Goal: Task Accomplishment & Management: Use online tool/utility

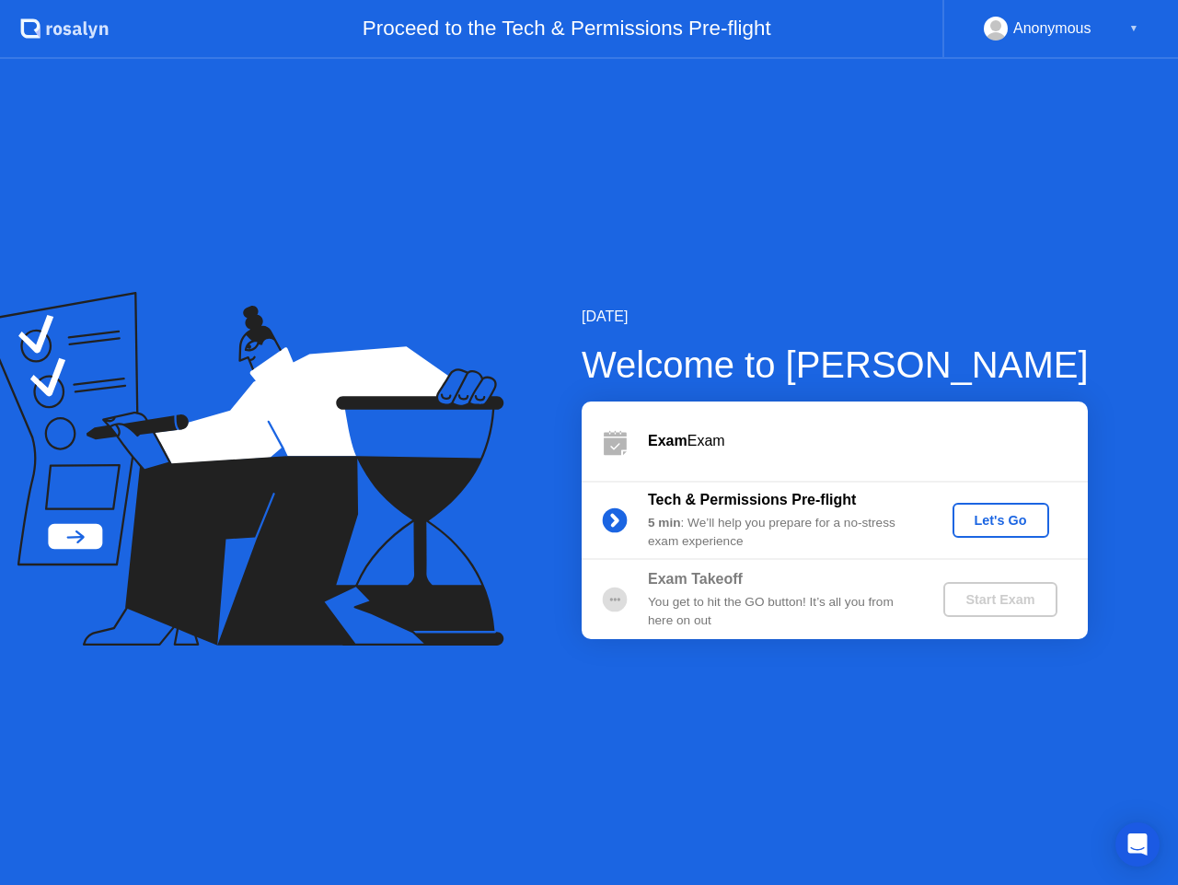
click at [1001, 527] on div "Let's Go" at bounding box center [1001, 520] width 82 height 15
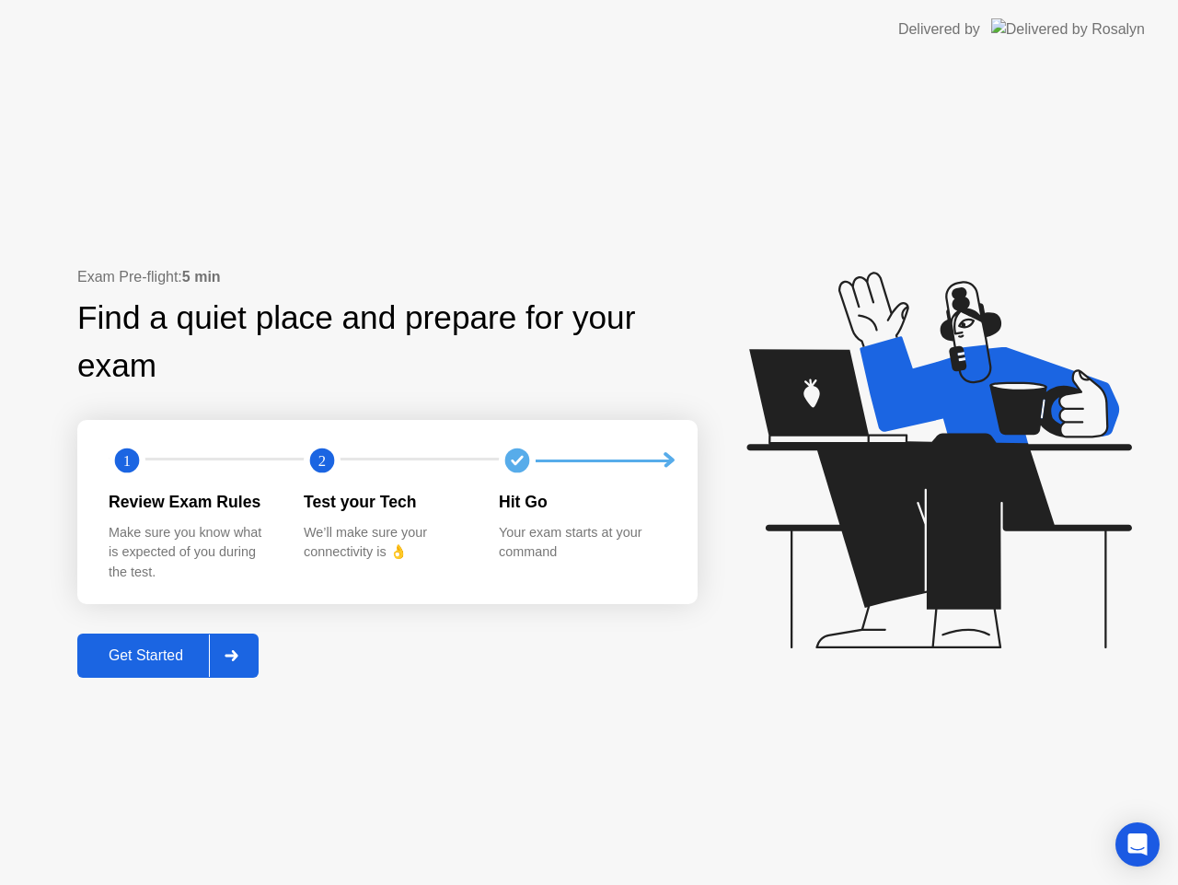
click at [170, 669] on button "Get Started" at bounding box center [167, 655] width 181 height 44
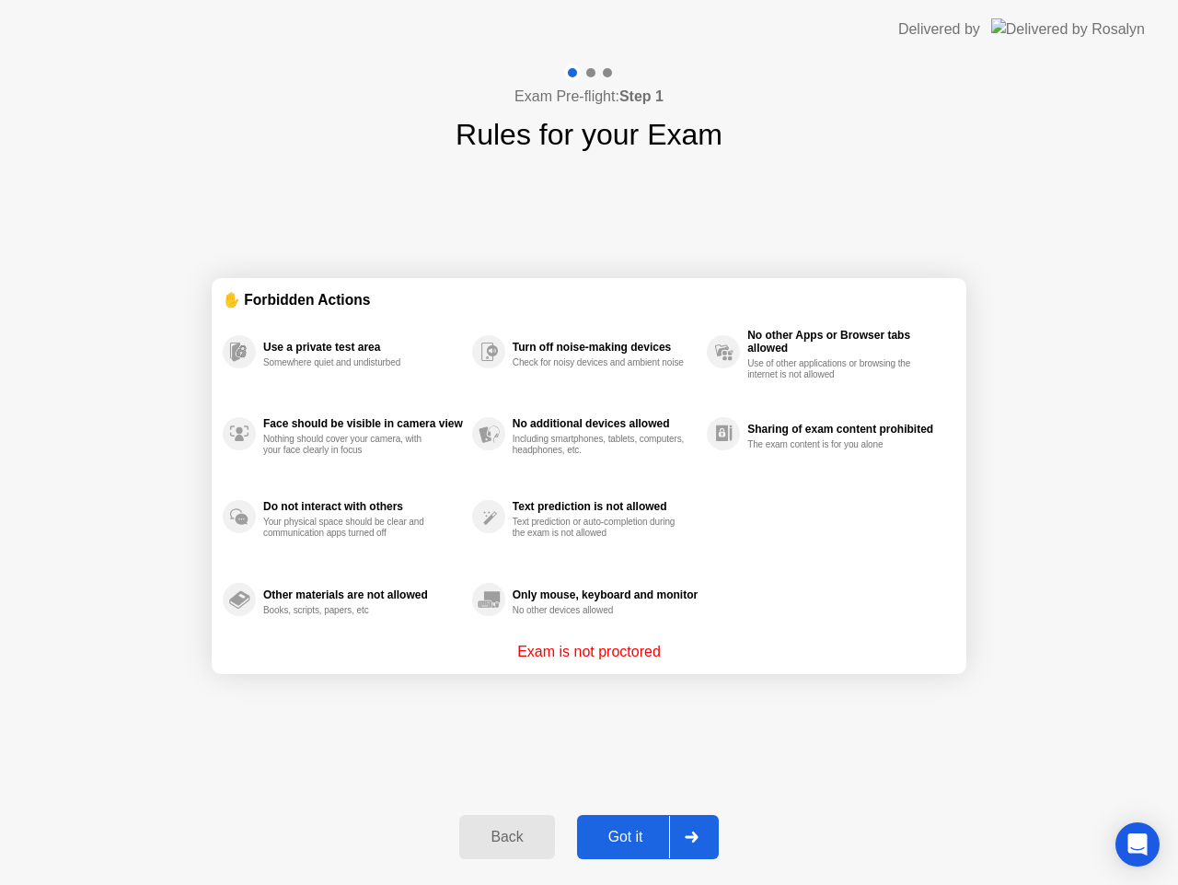
click at [649, 828] on div "Got it" at bounding box center [626, 836] width 87 height 17
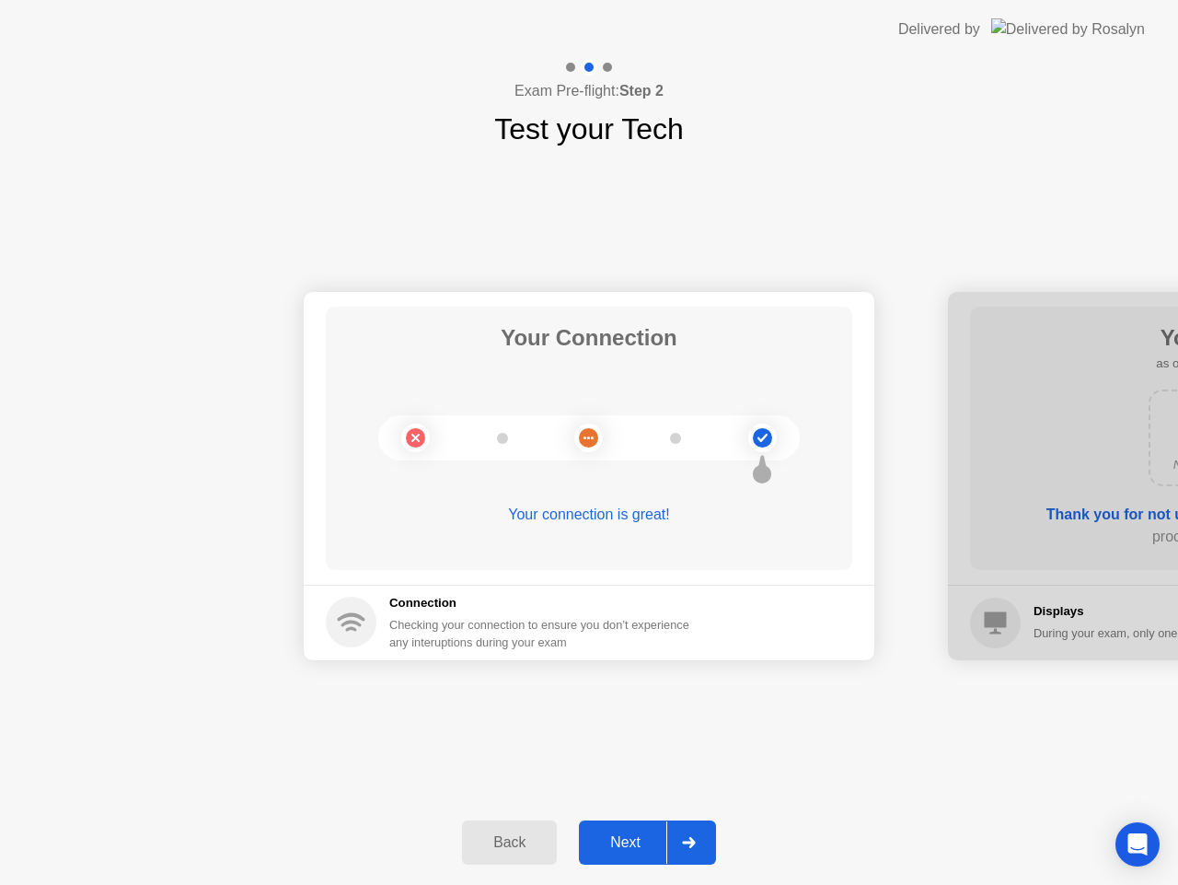
click at [649, 836] on div "Next" at bounding box center [626, 842] width 82 height 17
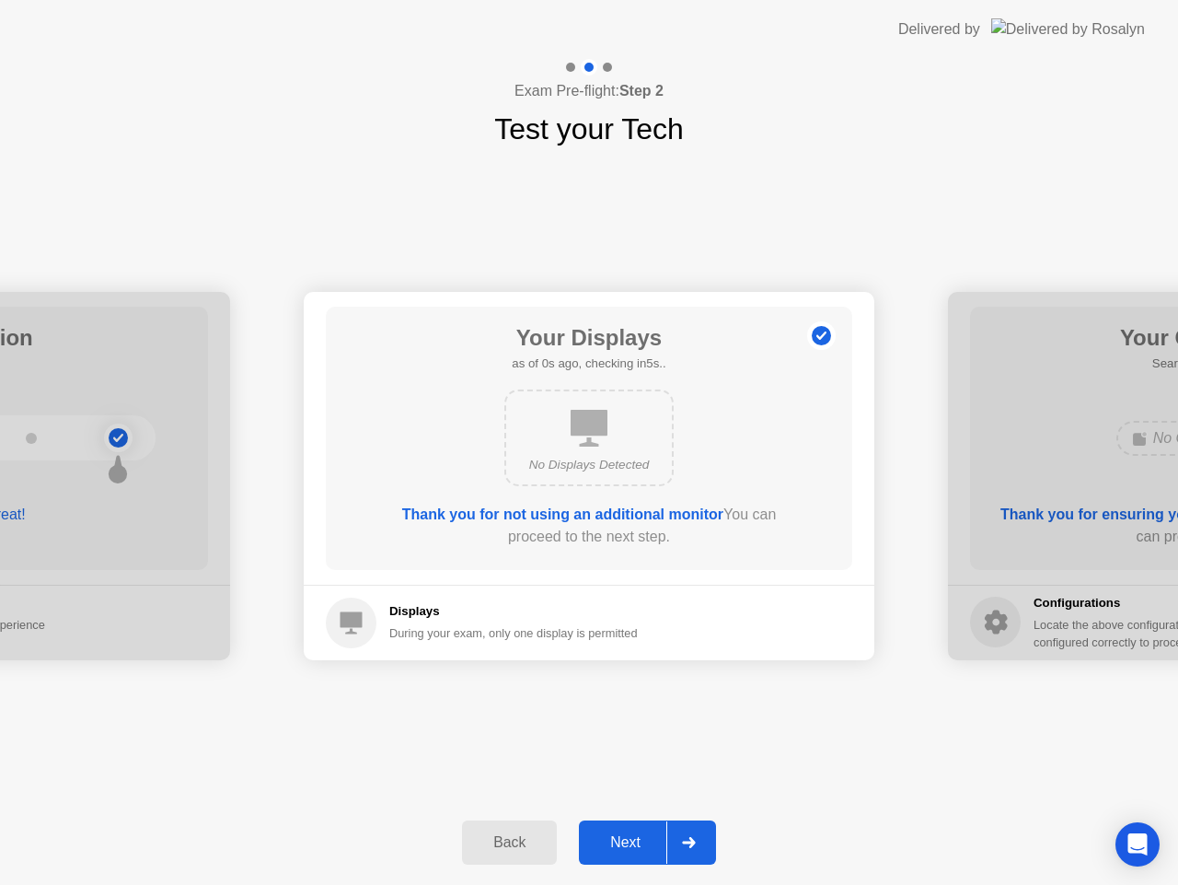
click at [649, 836] on div "Next" at bounding box center [626, 842] width 82 height 17
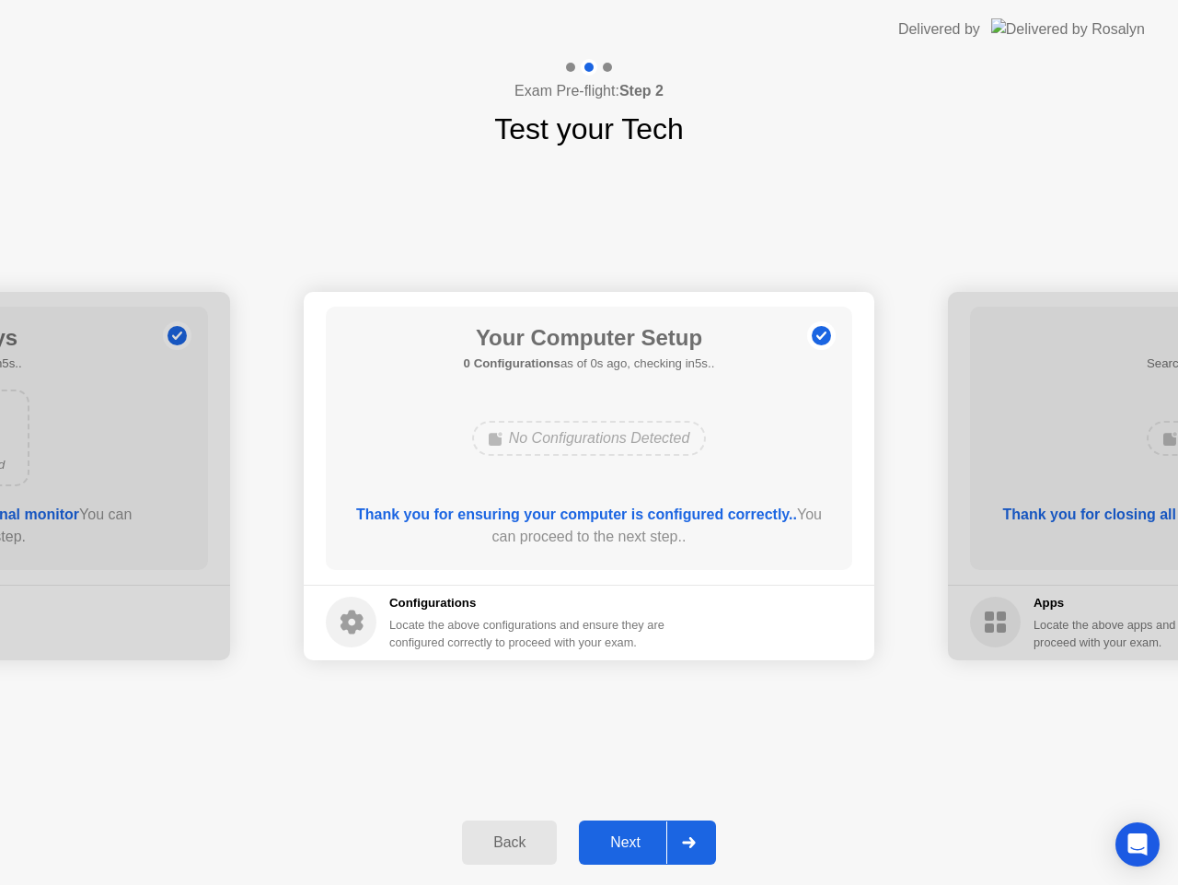
click at [649, 836] on div "Next" at bounding box center [626, 842] width 82 height 17
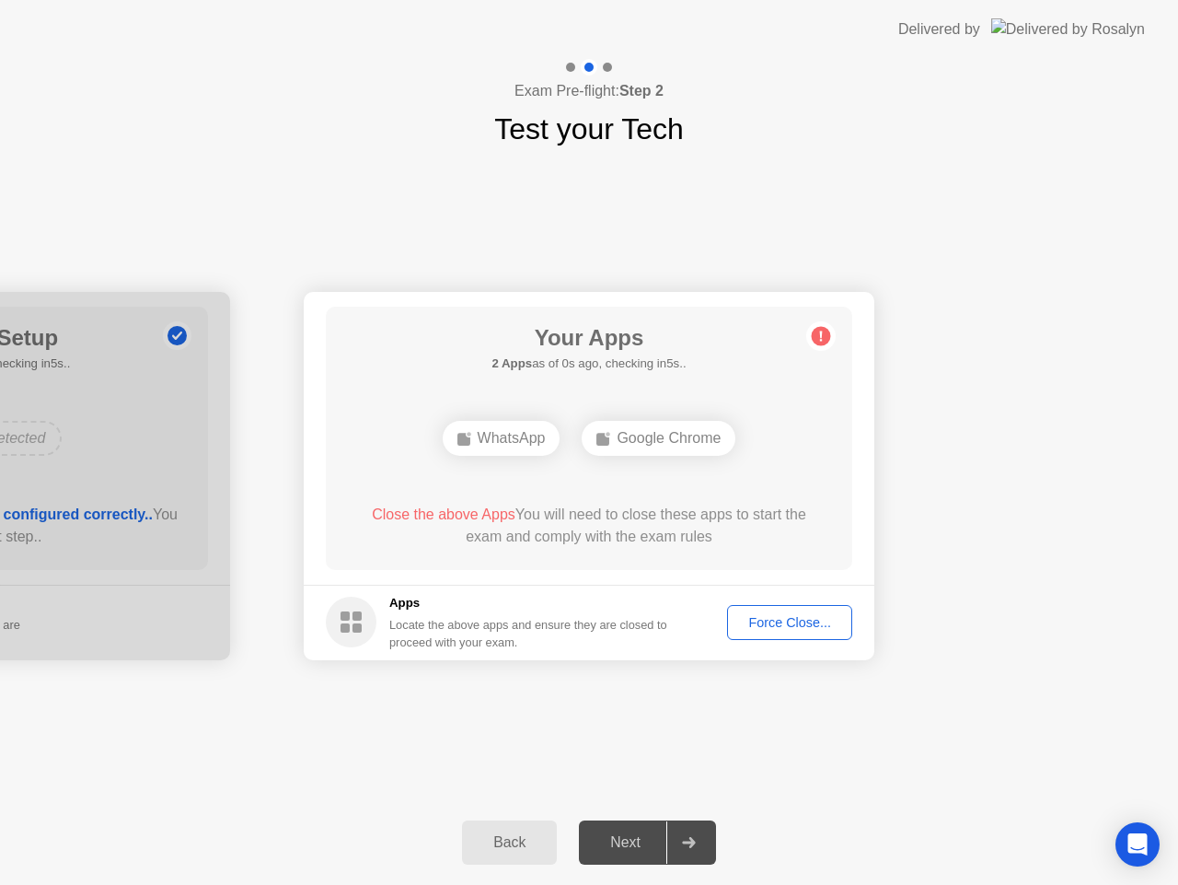
click at [758, 637] on button "Force Close..." at bounding box center [789, 622] width 125 height 35
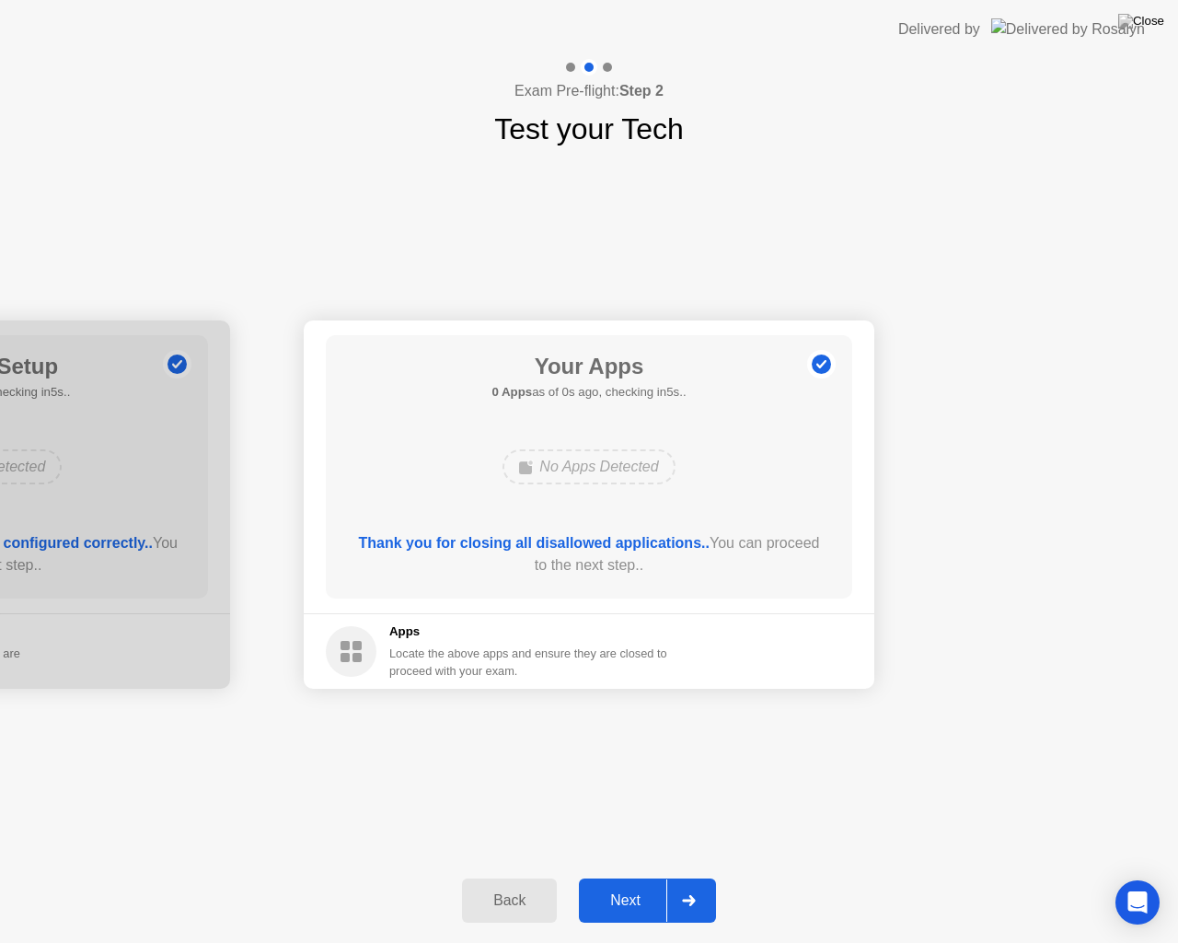
click at [644, 884] on button "Next" at bounding box center [647, 900] width 137 height 44
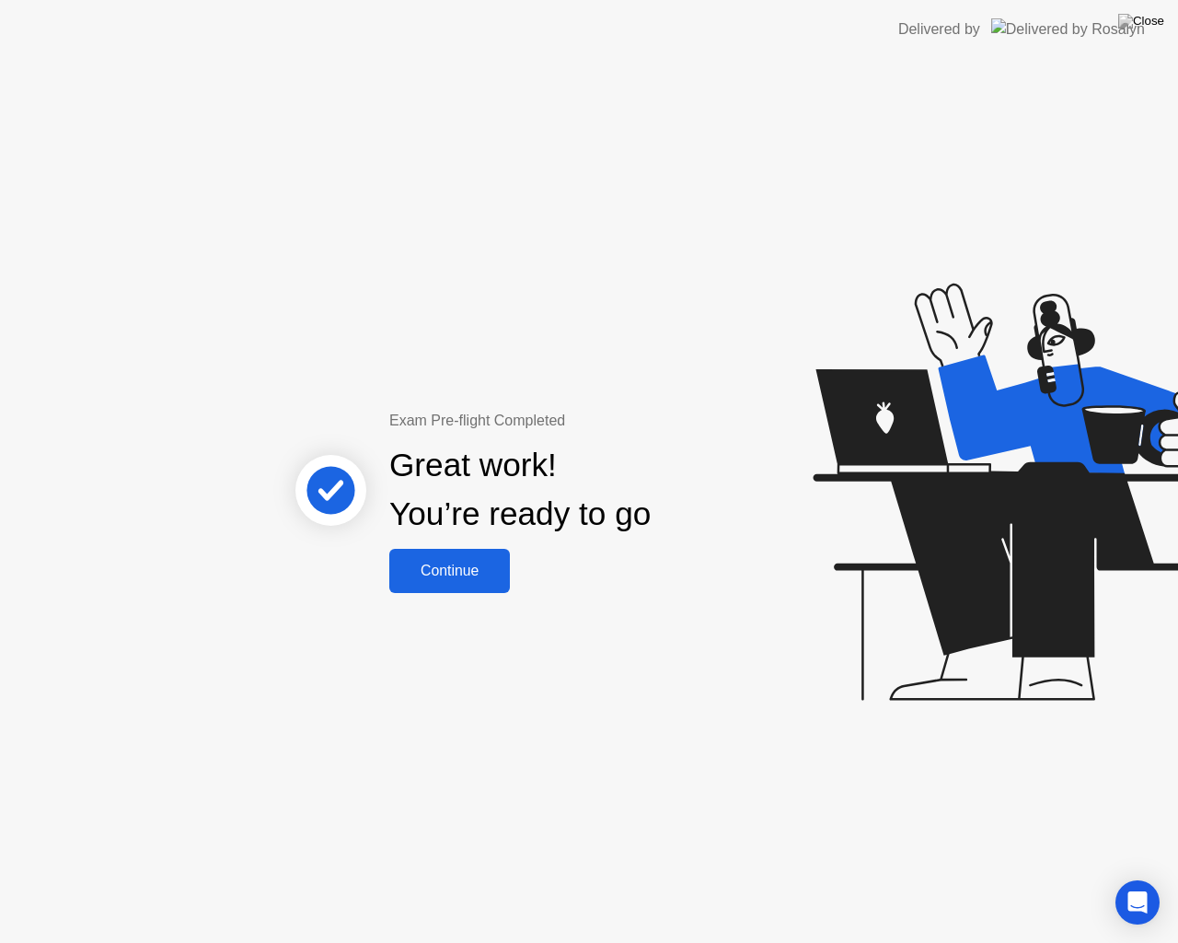
click at [468, 585] on button "Continue" at bounding box center [449, 571] width 121 height 44
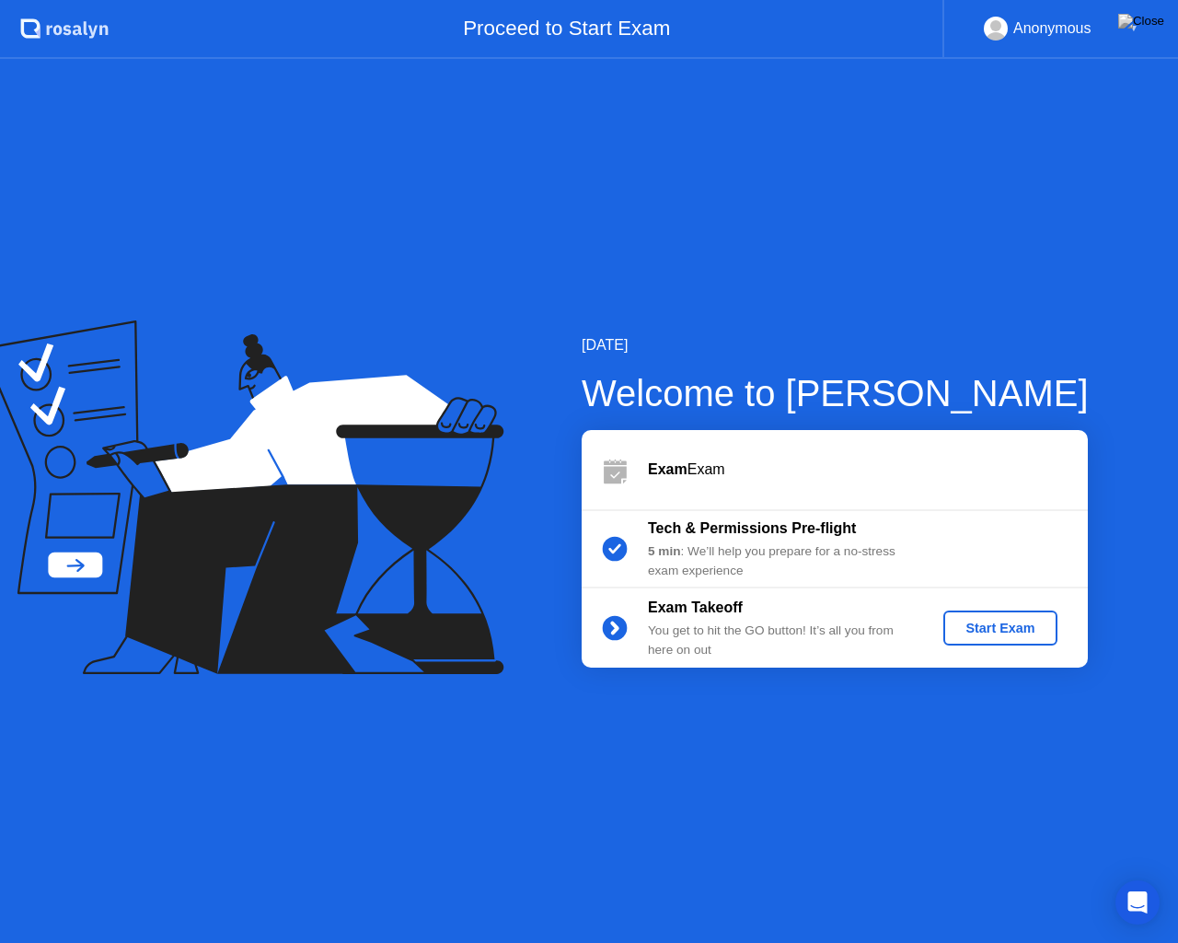
click at [991, 633] on div "Start Exam" at bounding box center [1000, 627] width 98 height 15
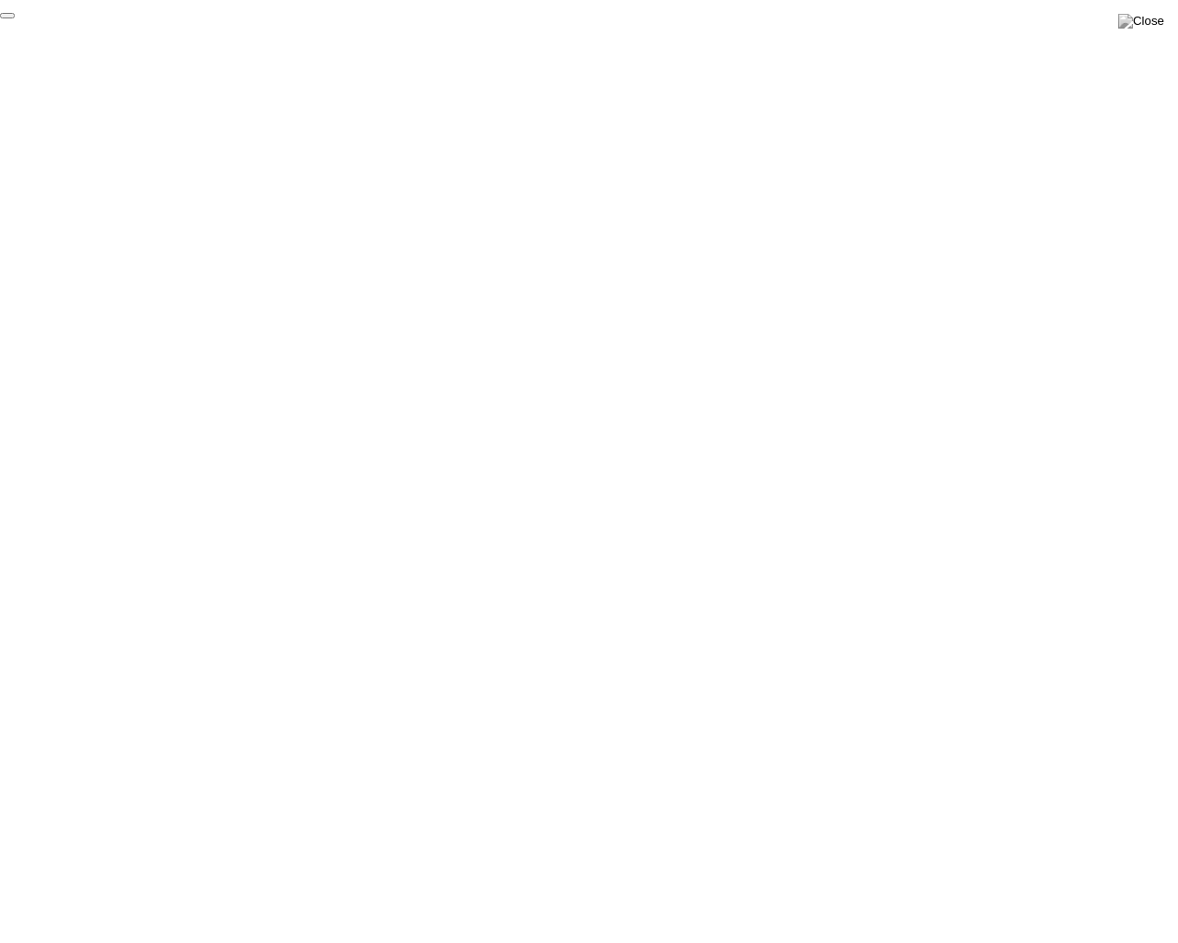
click div "End Proctoring Session"
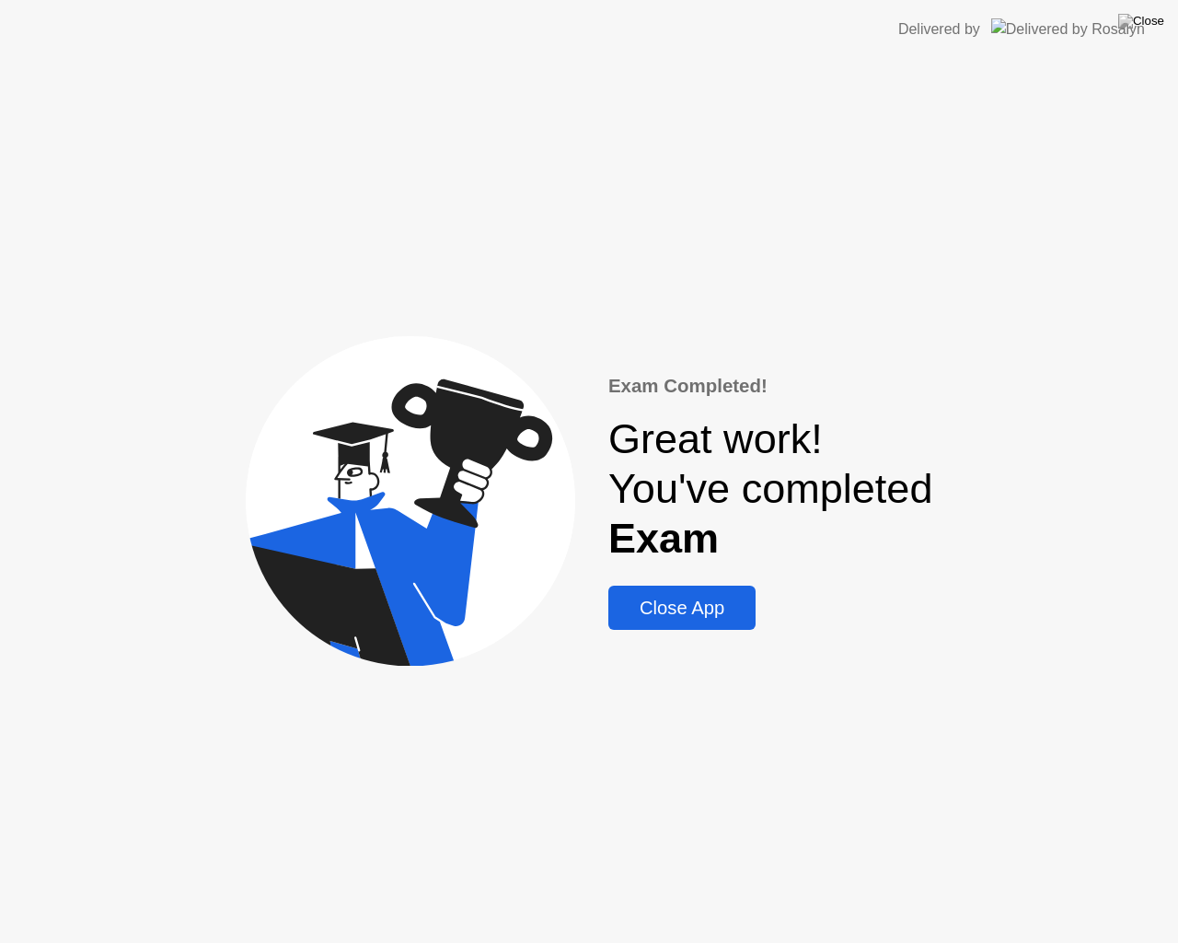
click at [701, 611] on div "Close App" at bounding box center [682, 607] width 136 height 21
